Goal: Transaction & Acquisition: Purchase product/service

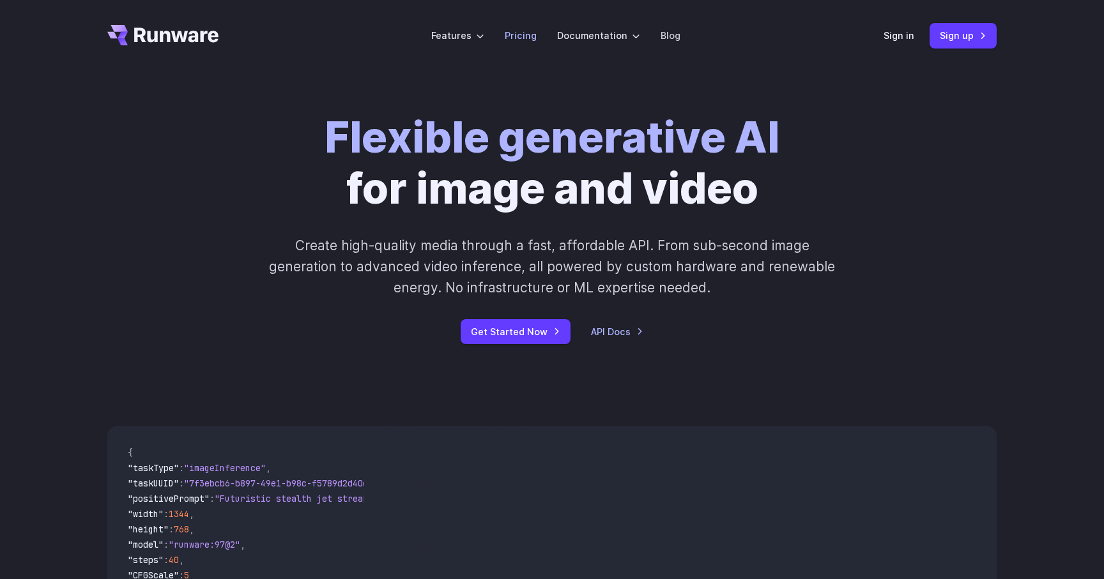
click at [516, 35] on link "Pricing" at bounding box center [521, 35] width 32 height 15
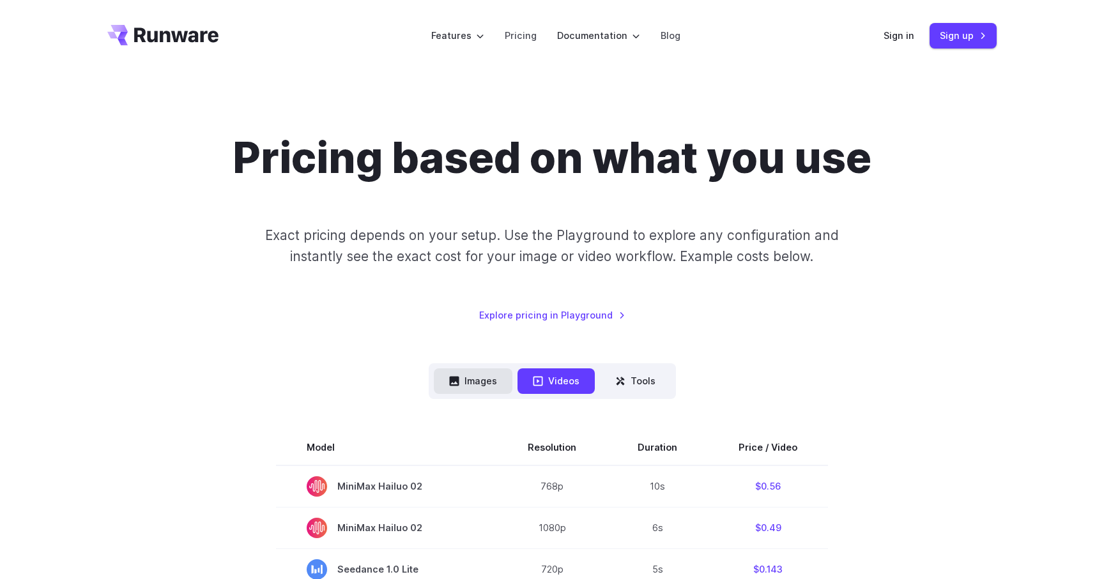
click at [480, 378] on button "Images" at bounding box center [473, 381] width 79 height 25
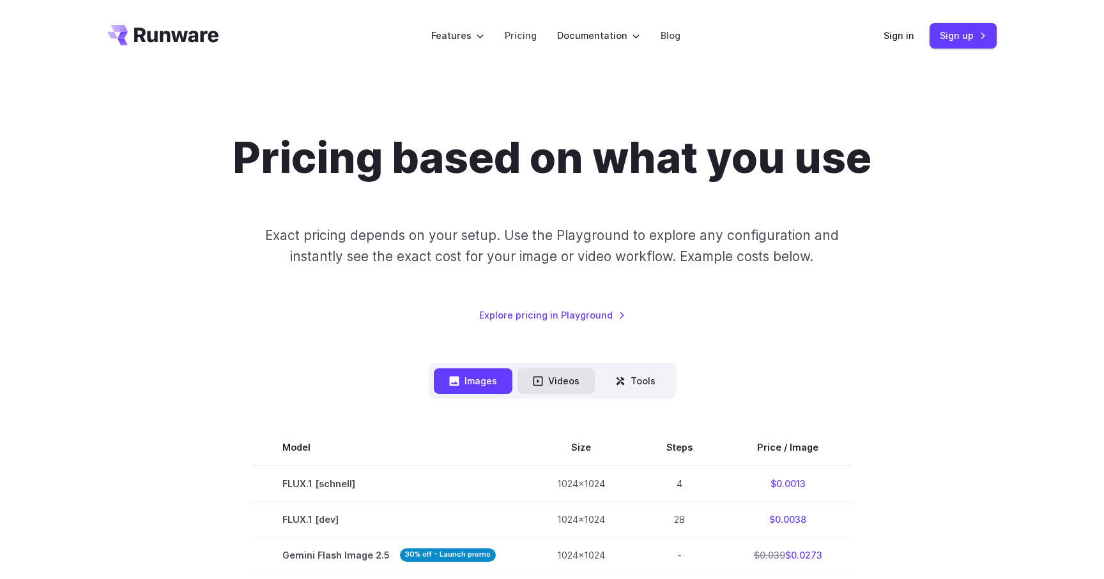
click at [580, 382] on button "Videos" at bounding box center [556, 381] width 77 height 25
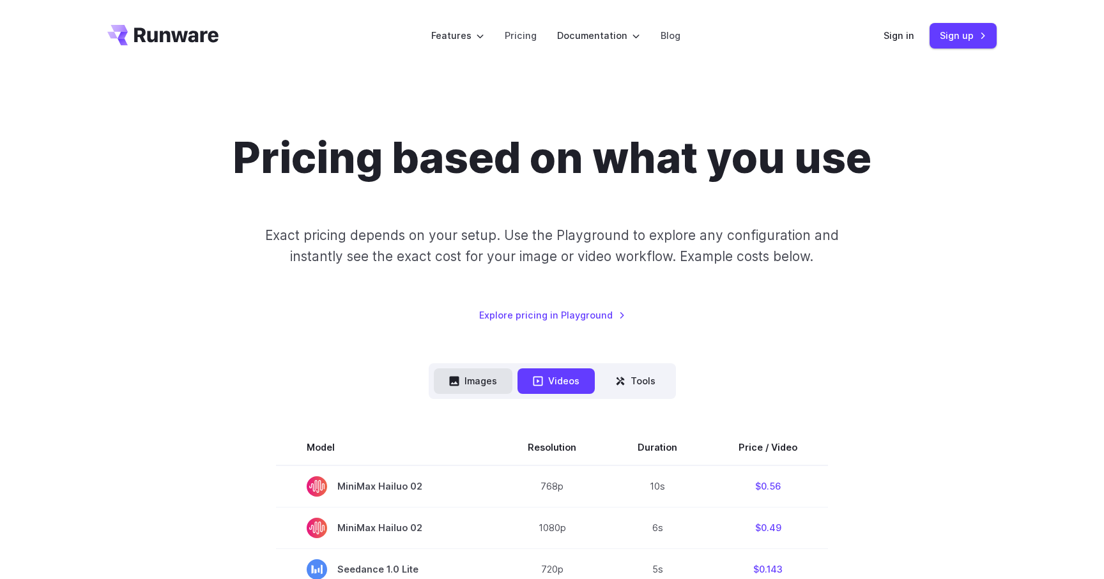
click at [481, 385] on button "Images" at bounding box center [473, 381] width 79 height 25
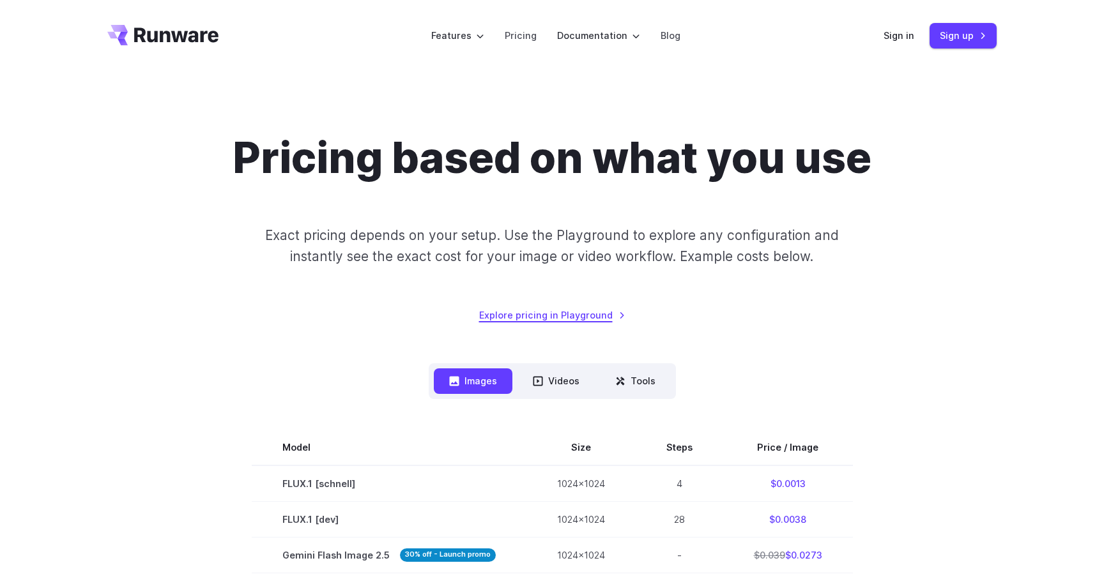
click at [542, 316] on link "Explore pricing in Playground" at bounding box center [552, 315] width 146 height 15
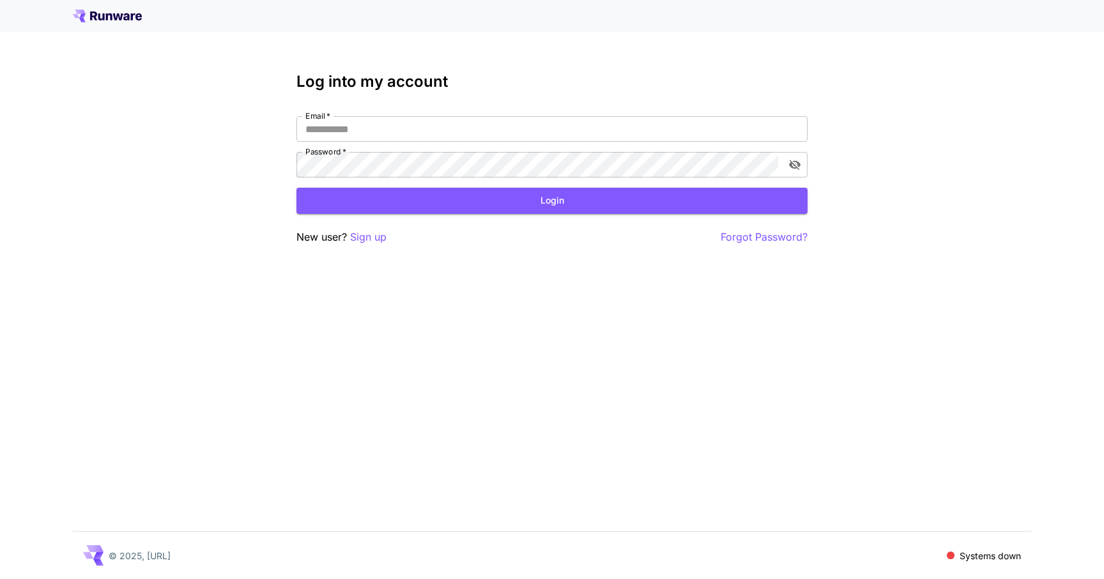
click at [120, 17] on icon at bounding box center [118, 16] width 10 height 7
click at [110, 16] on icon at bounding box center [107, 16] width 69 height 13
click at [121, 20] on icon at bounding box center [107, 16] width 69 height 13
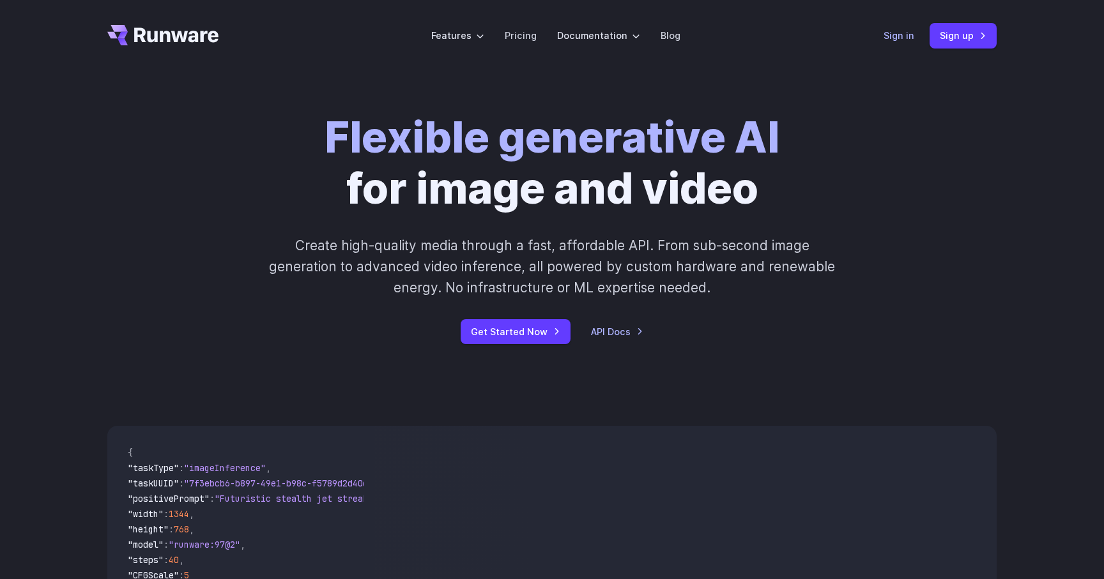
click at [898, 36] on link "Sign in" at bounding box center [899, 35] width 31 height 15
click at [909, 35] on link "Sign in" at bounding box center [899, 35] width 31 height 15
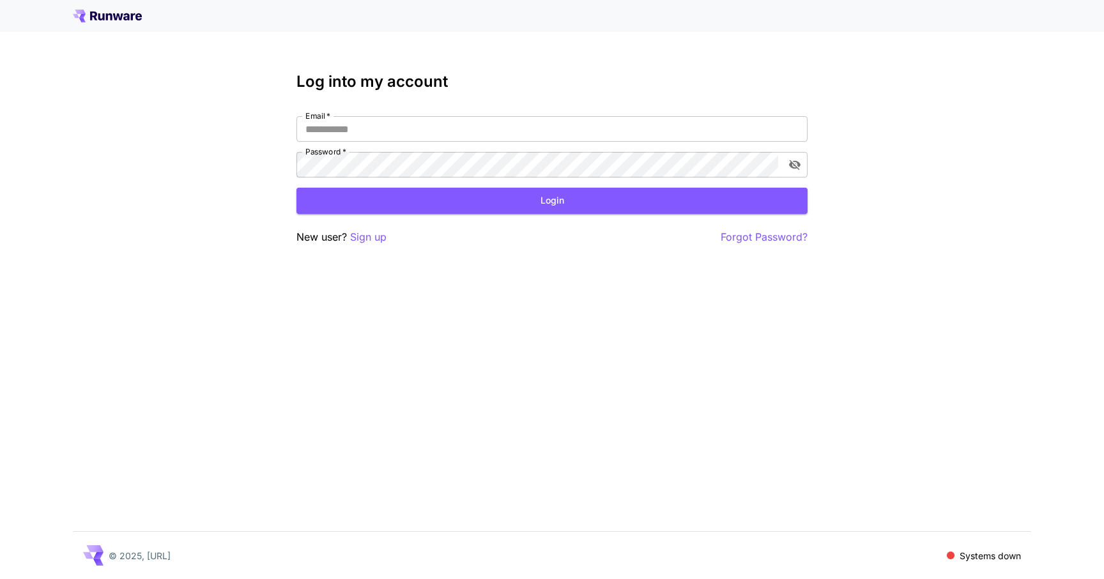
click at [498, 143] on div "Email   * Email   * Password   * Password   *" at bounding box center [551, 146] width 511 height 61
click at [492, 136] on input "Email   *" at bounding box center [551, 129] width 511 height 26
type input "**********"
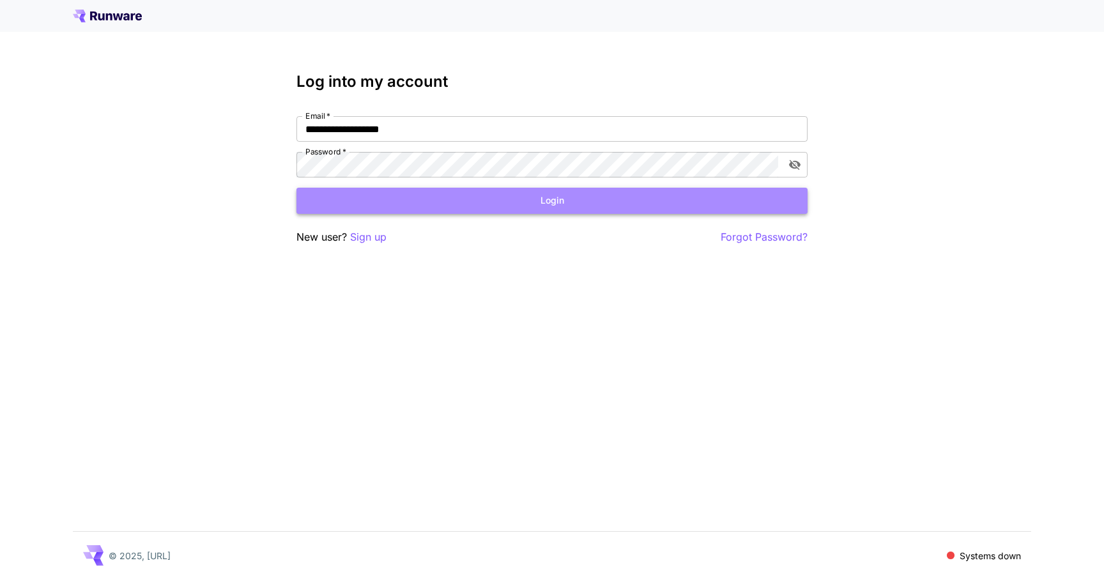
click at [426, 206] on button "Login" at bounding box center [551, 201] width 511 height 26
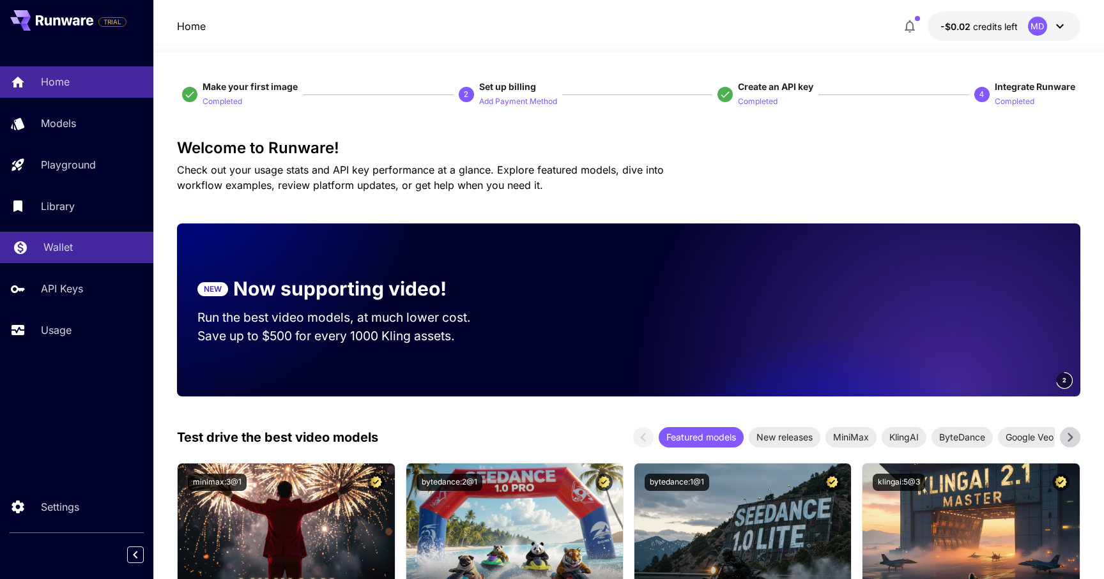
click at [60, 245] on p "Wallet" at bounding box center [57, 247] width 29 height 15
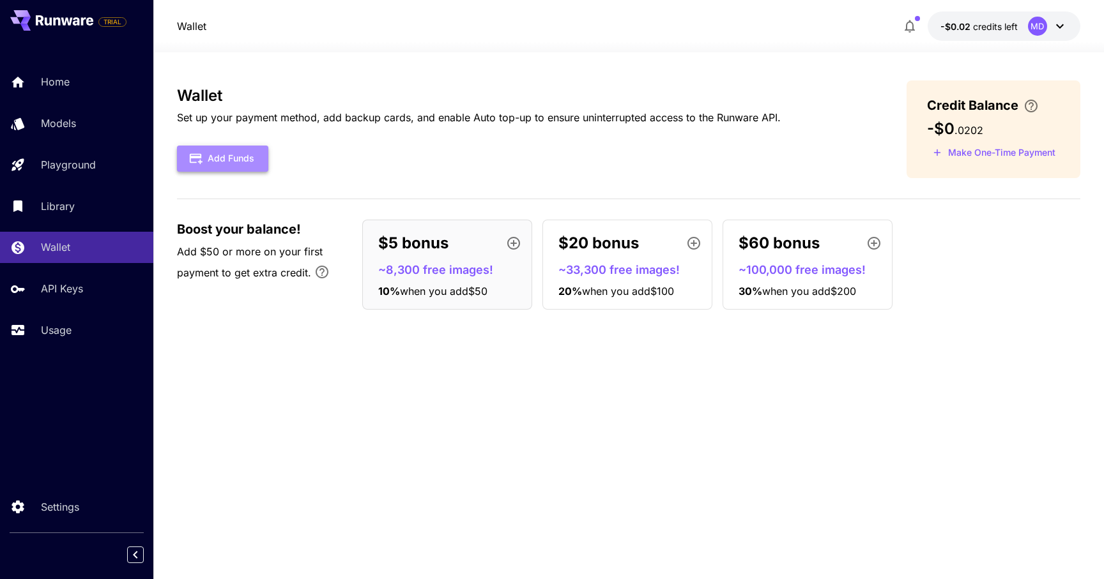
click at [243, 151] on button "Add Funds" at bounding box center [222, 159] width 91 height 26
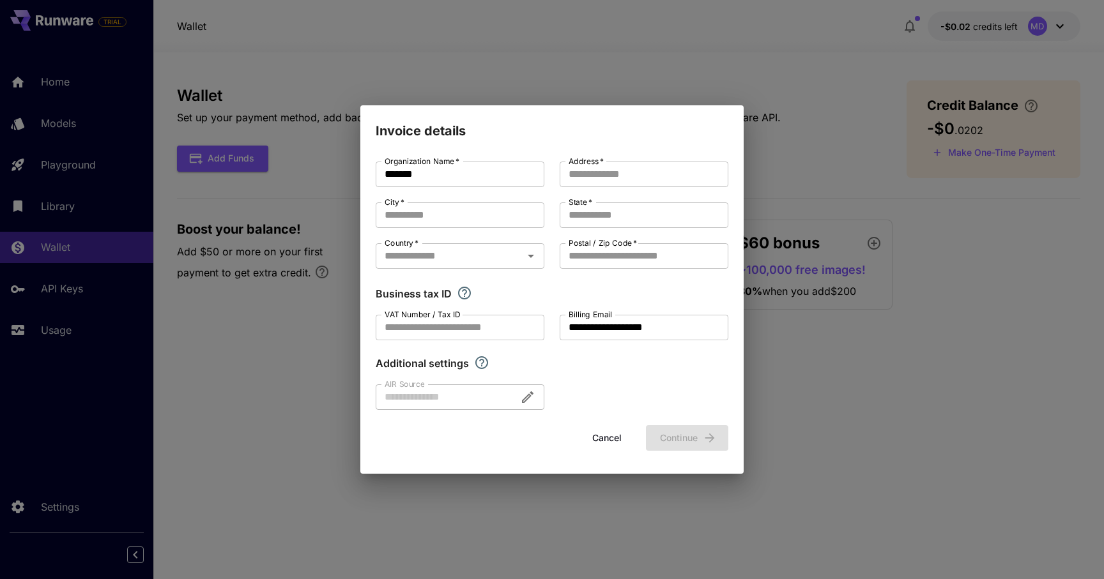
click at [598, 443] on button "Cancel" at bounding box center [607, 439] width 58 height 26
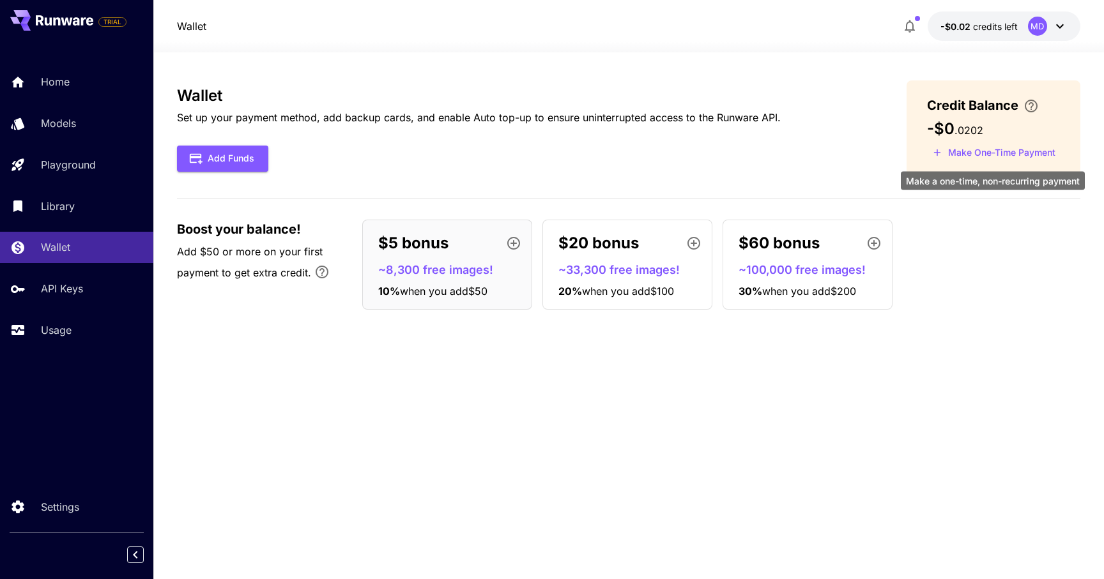
click at [964, 153] on button "Make One-Time Payment" at bounding box center [994, 153] width 134 height 20
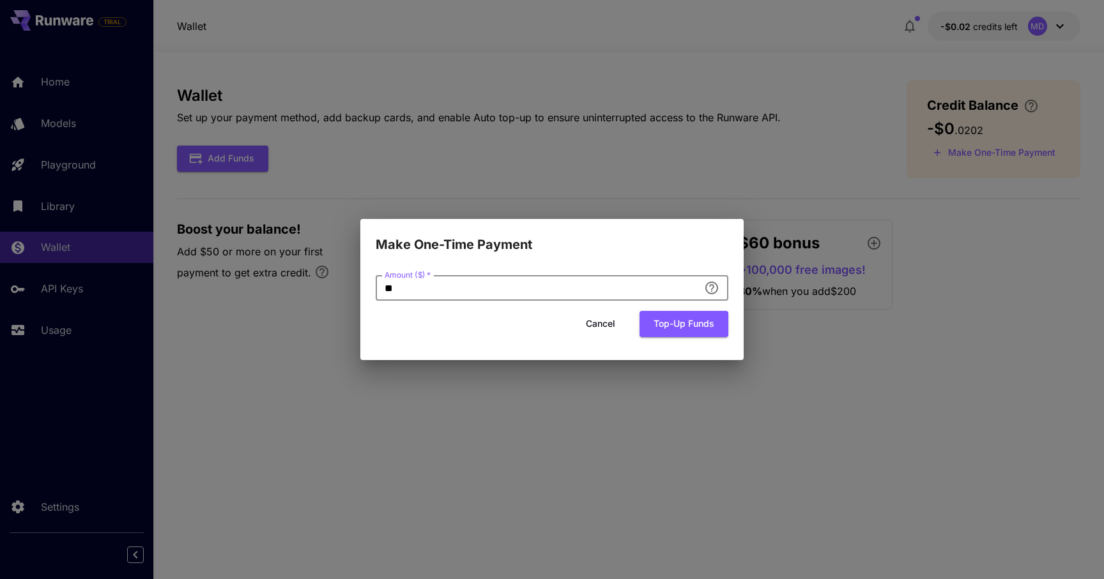
click at [643, 295] on input "**" at bounding box center [537, 288] width 323 height 26
type input "*"
click at [682, 325] on button "Top-up funds" at bounding box center [684, 324] width 89 height 26
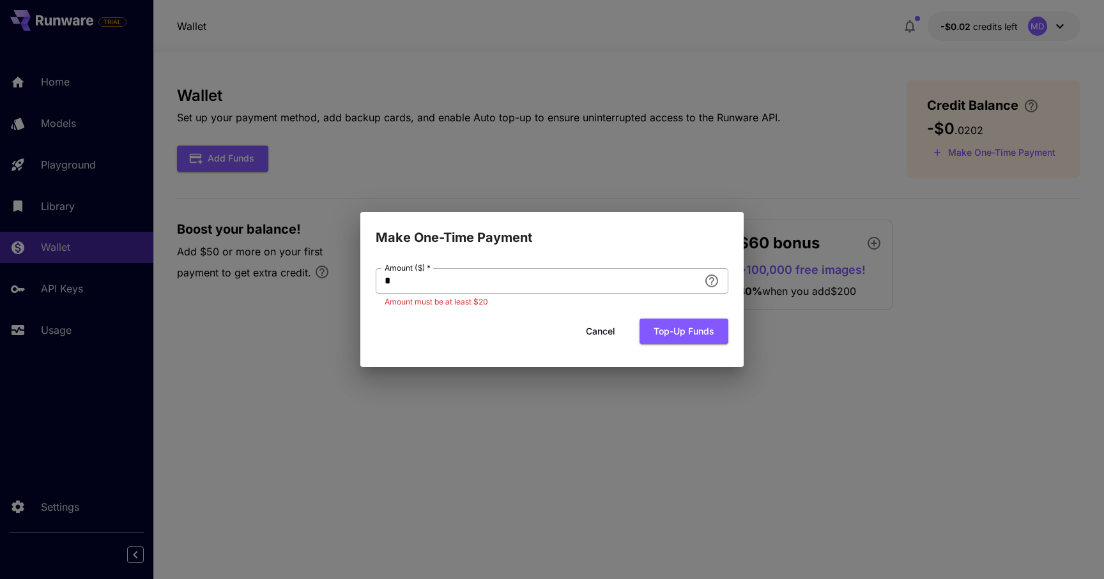
click at [619, 280] on input "*" at bounding box center [537, 281] width 323 height 26
click at [606, 333] on button "Cancel" at bounding box center [601, 332] width 58 height 26
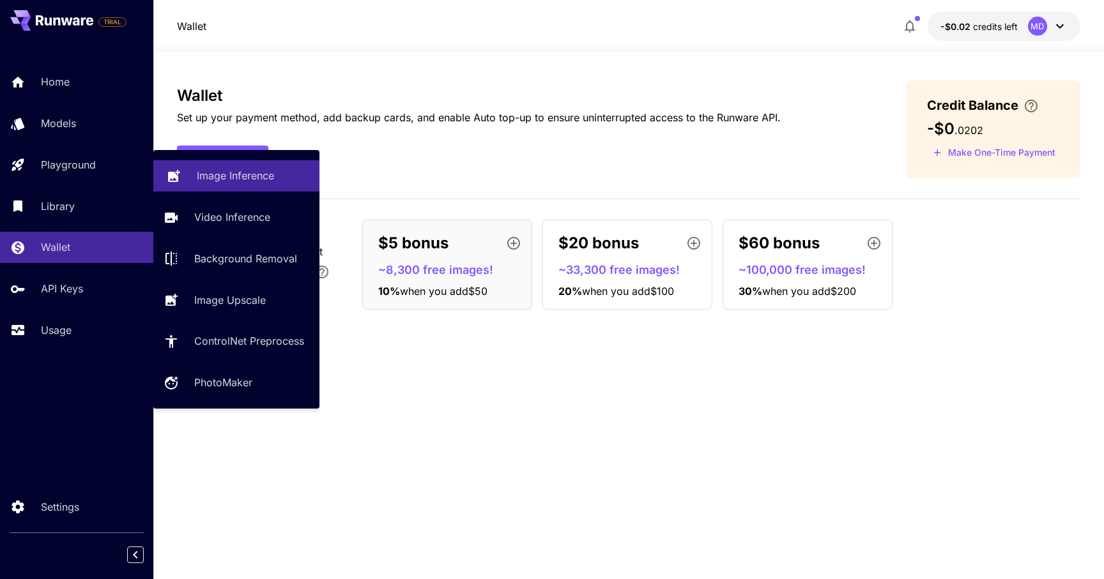
click at [217, 177] on p "Image Inference" at bounding box center [235, 175] width 77 height 15
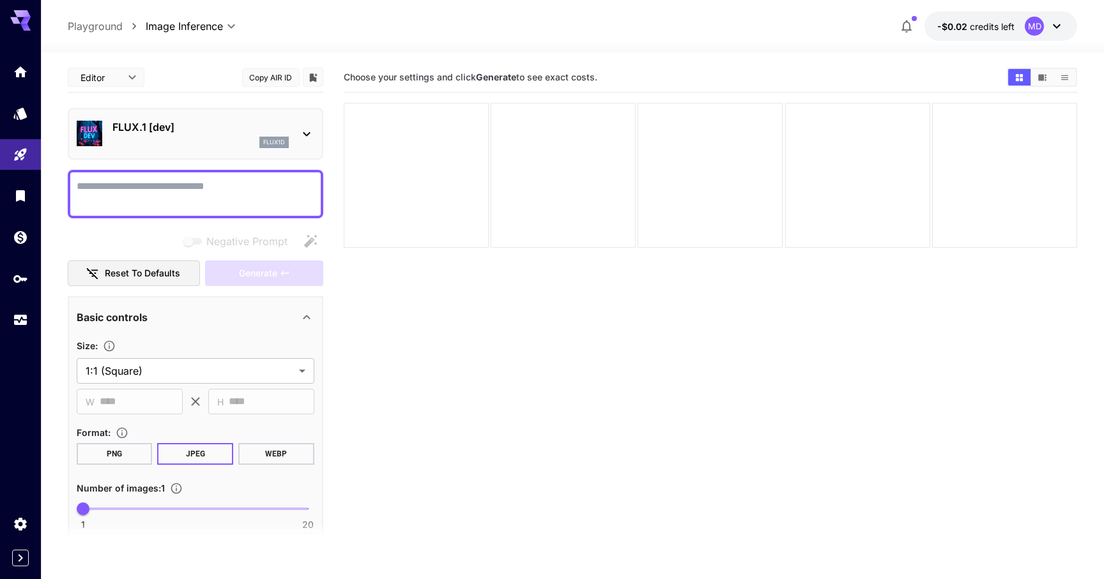
click at [297, 131] on div "FLUX.1 [dev] flux1d" at bounding box center [196, 133] width 238 height 39
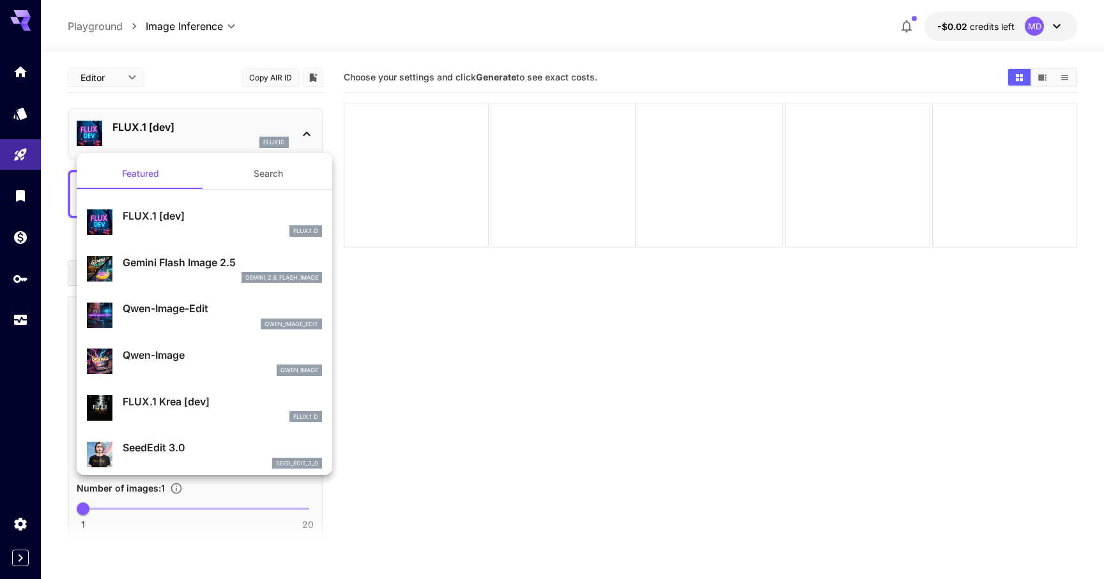
click at [137, 266] on p "Gemini Flash Image 2.5" at bounding box center [222, 262] width 199 height 15
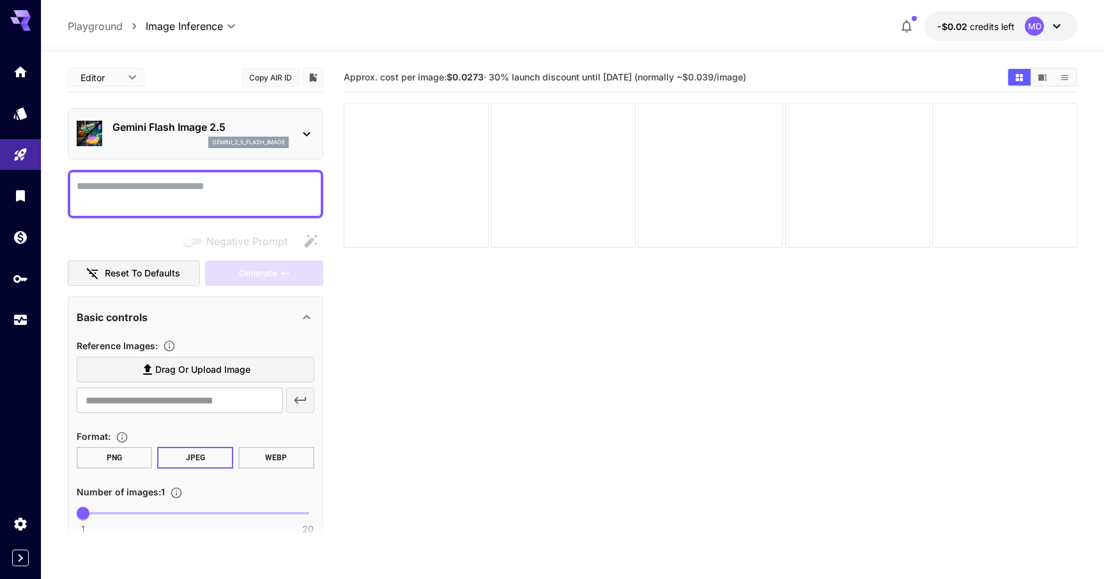
click at [758, 359] on section "Approx. cost per image: $0.0273 · 30% launch discount until [DATE] (normally ~$…" at bounding box center [711, 352] width 734 height 579
